Goal: Navigation & Orientation: Find specific page/section

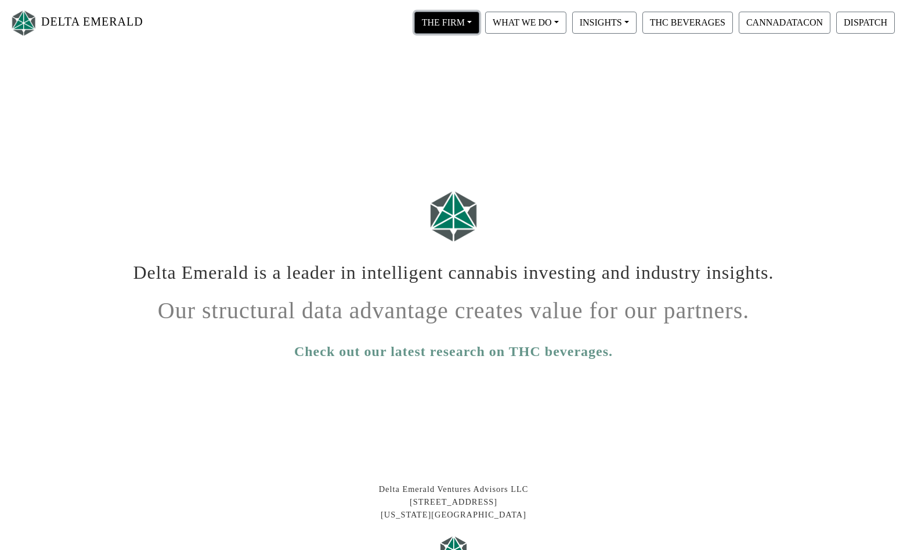
click at [462, 20] on button "THE FIRM" at bounding box center [446, 23] width 65 height 22
click at [462, 69] on link "Our People" at bounding box center [458, 71] width 92 height 19
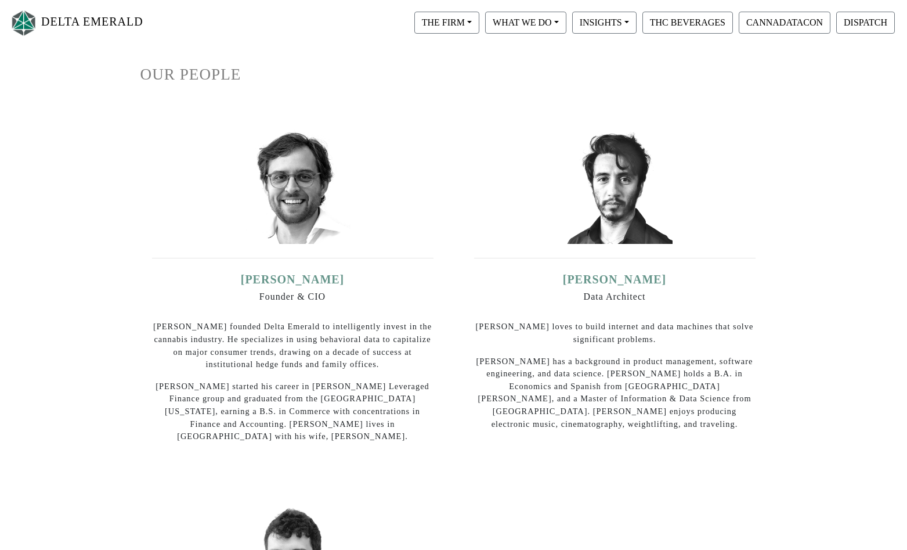
scroll to position [57, 0]
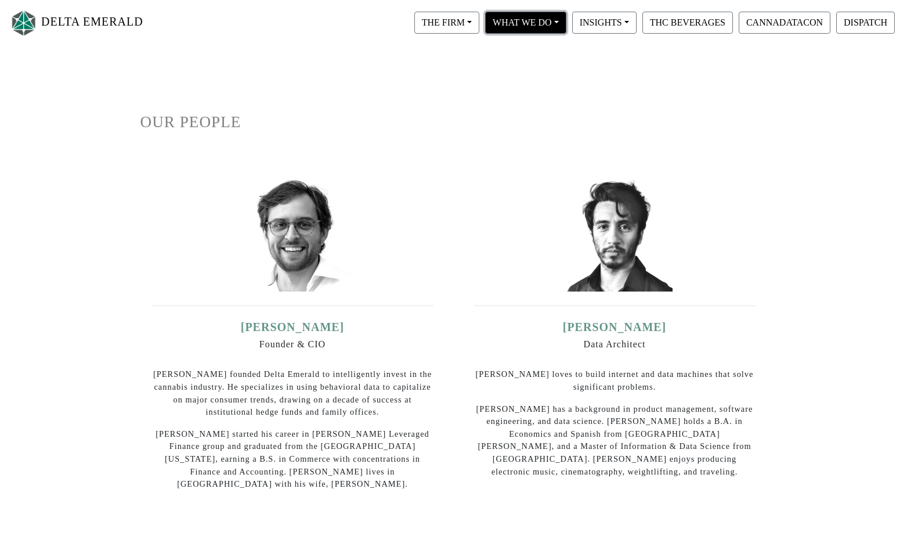
click at [479, 19] on button "WHAT WE DO" at bounding box center [446, 23] width 65 height 22
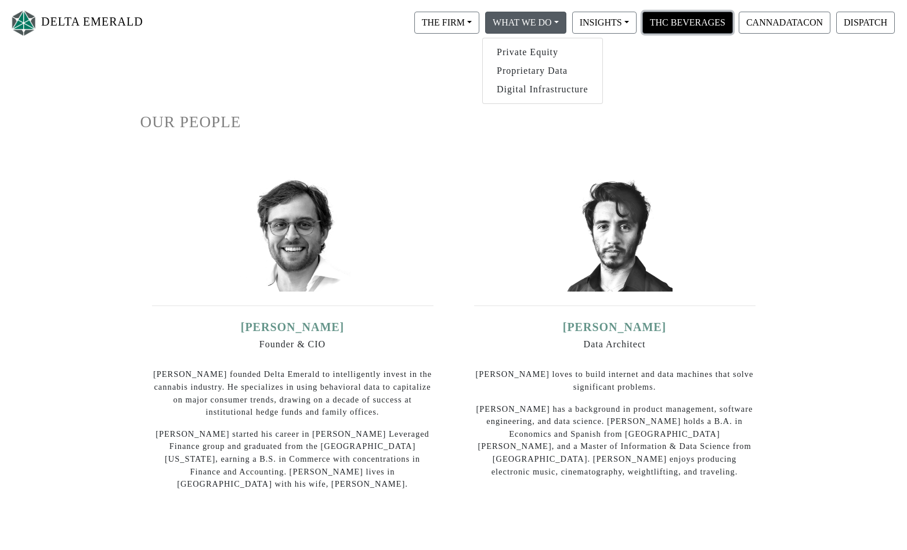
click at [660, 21] on button "THC BEVERAGES" at bounding box center [687, 23] width 91 height 22
